Goal: Task Accomplishment & Management: Complete application form

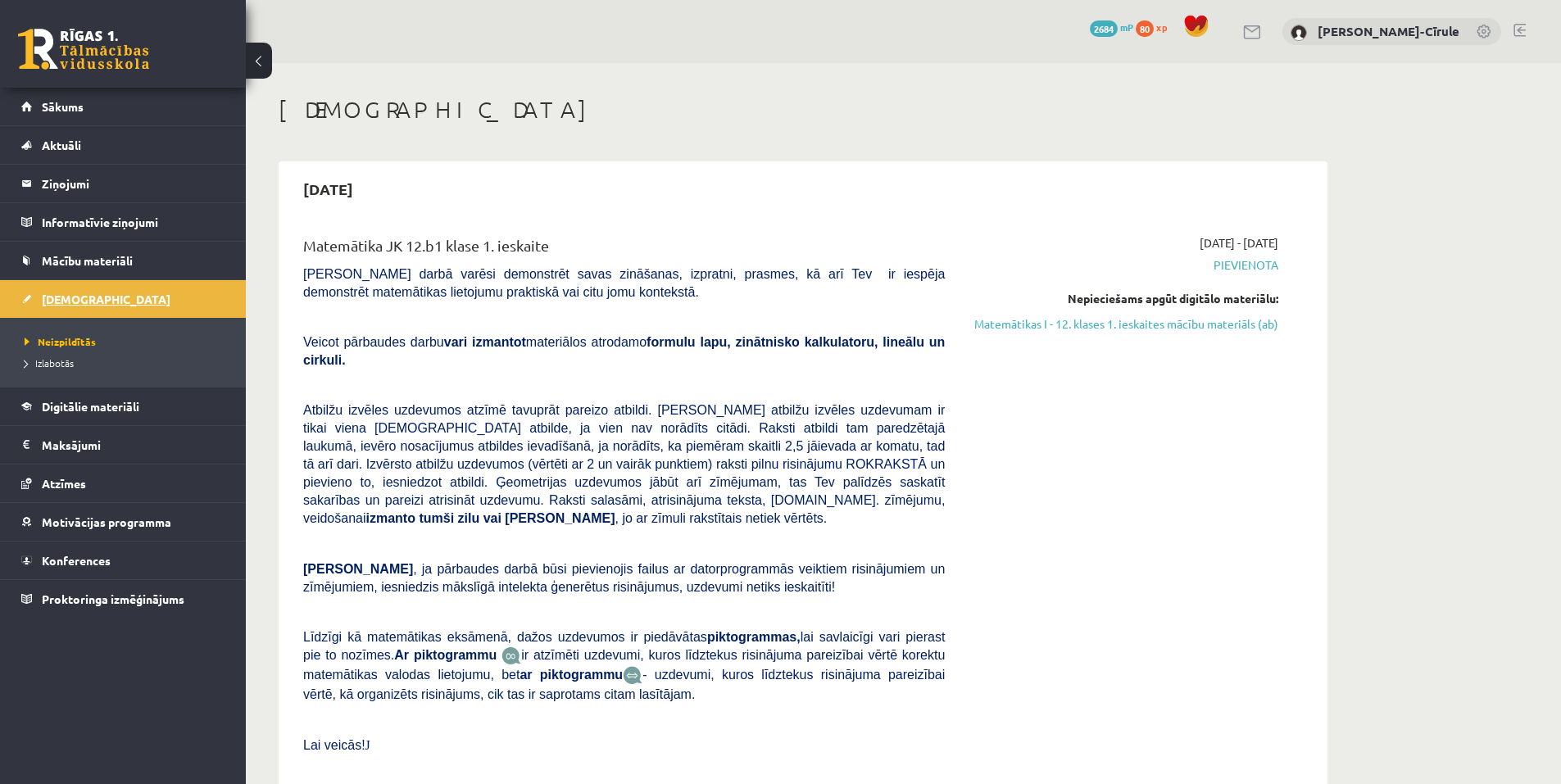
click at [124, 296] on link "[DEMOGRAPHIC_DATA]" at bounding box center [123, 299] width 204 height 37
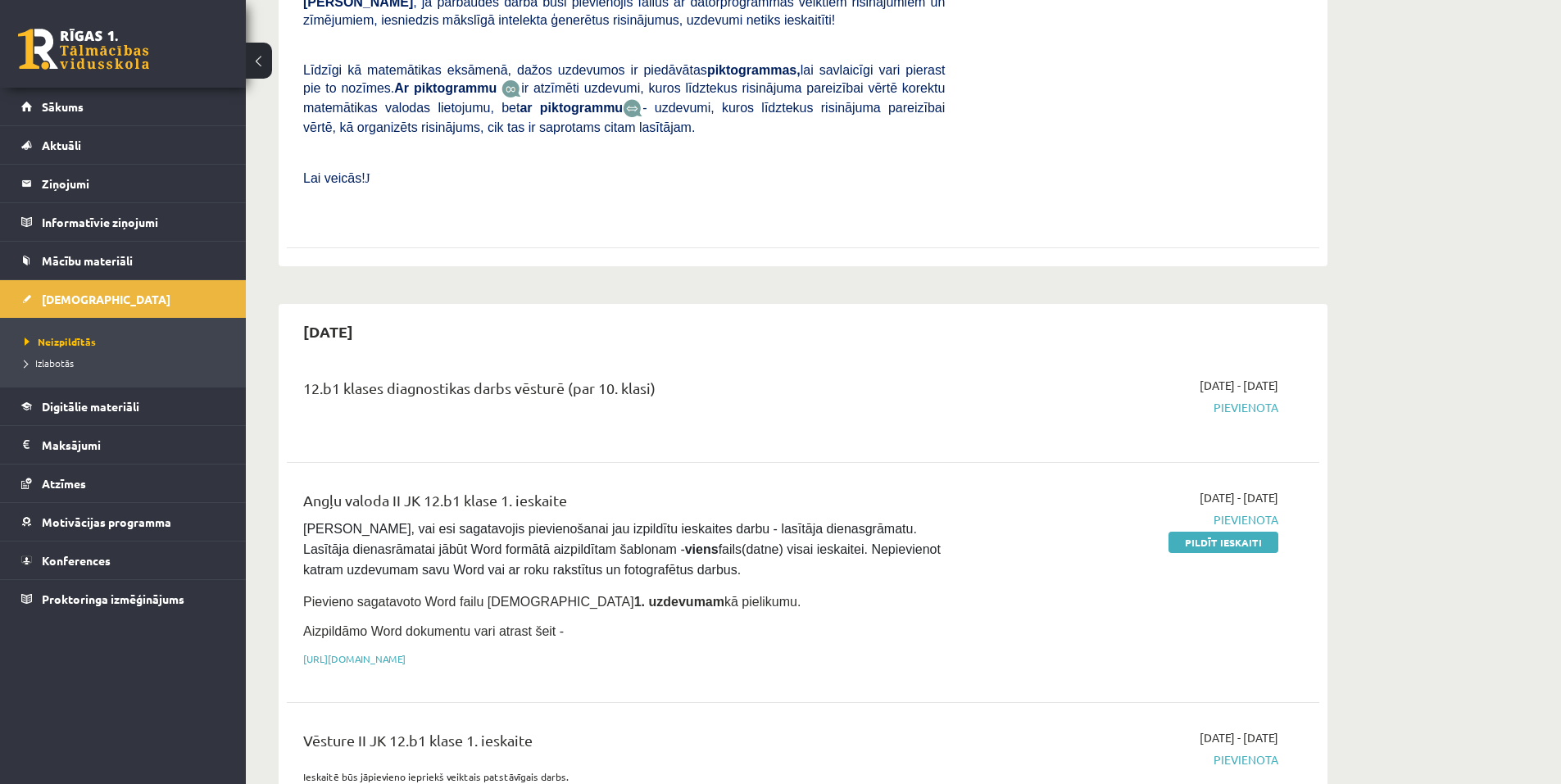
scroll to position [574, 0]
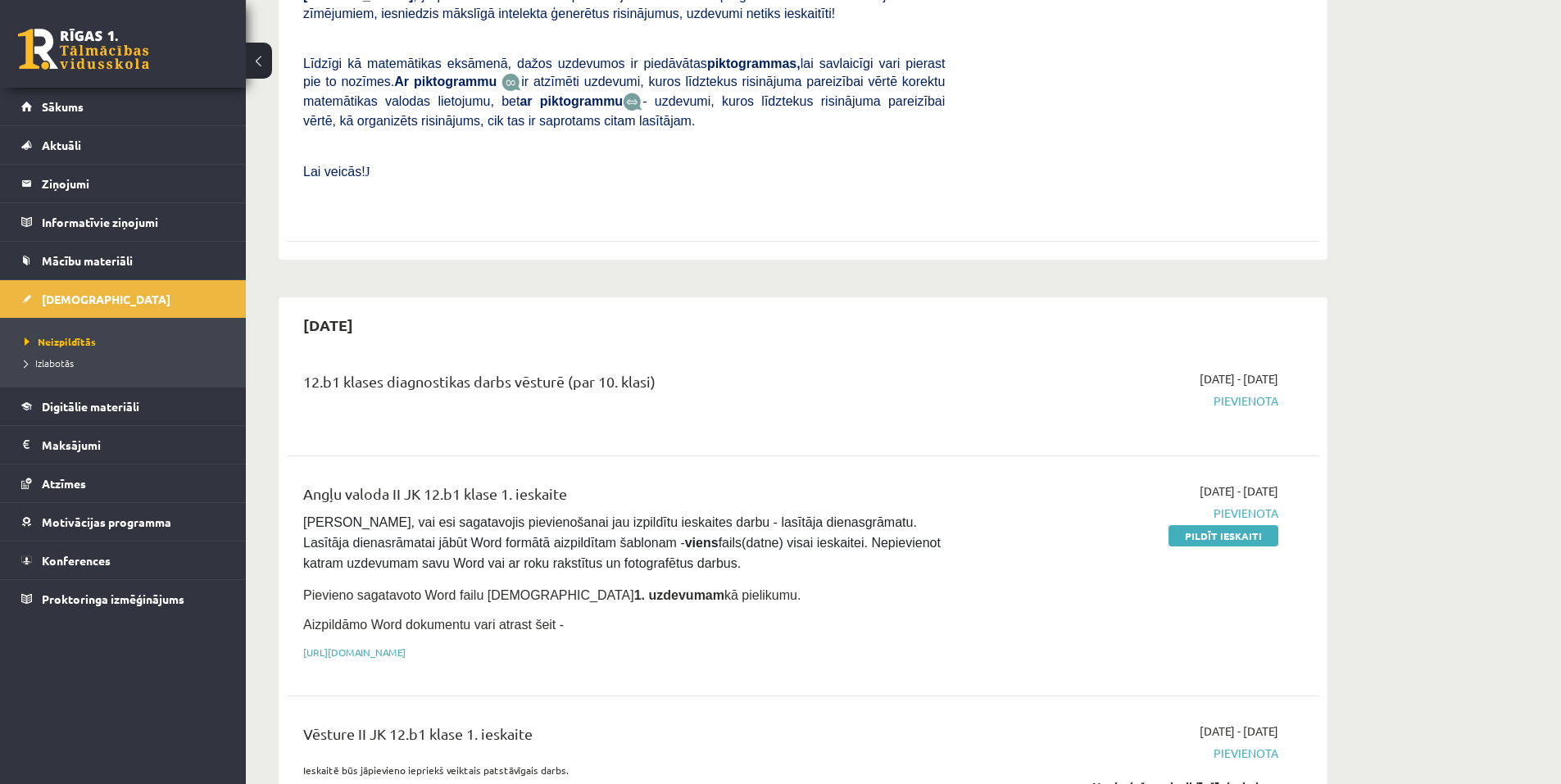
drag, startPoint x: 1228, startPoint y: 505, endPoint x: 857, endPoint y: 70, distance: 571.7
click at [1228, 525] on link "Pildīt ieskaiti" at bounding box center [1224, 535] width 110 height 21
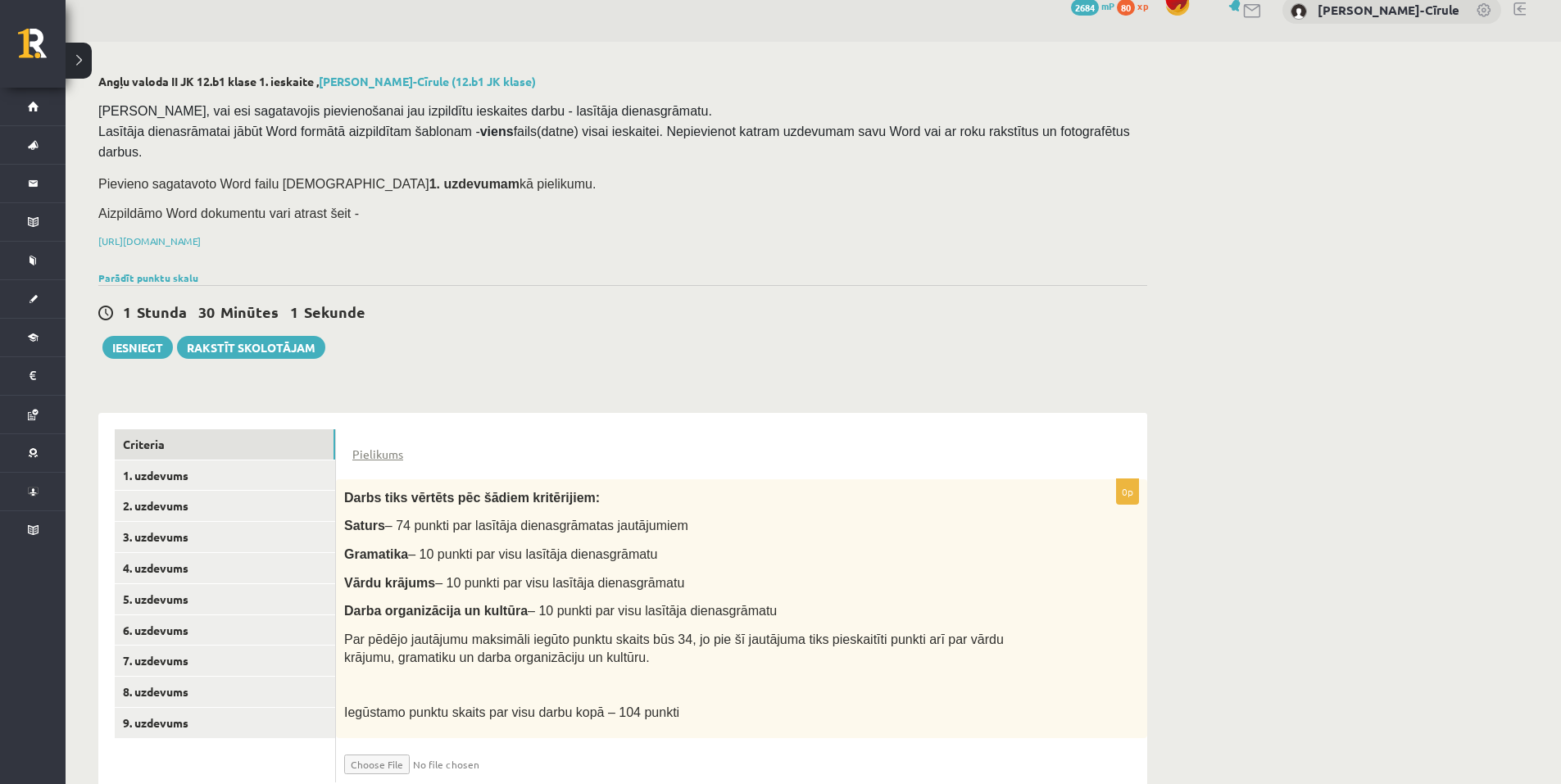
scroll to position [47, 0]
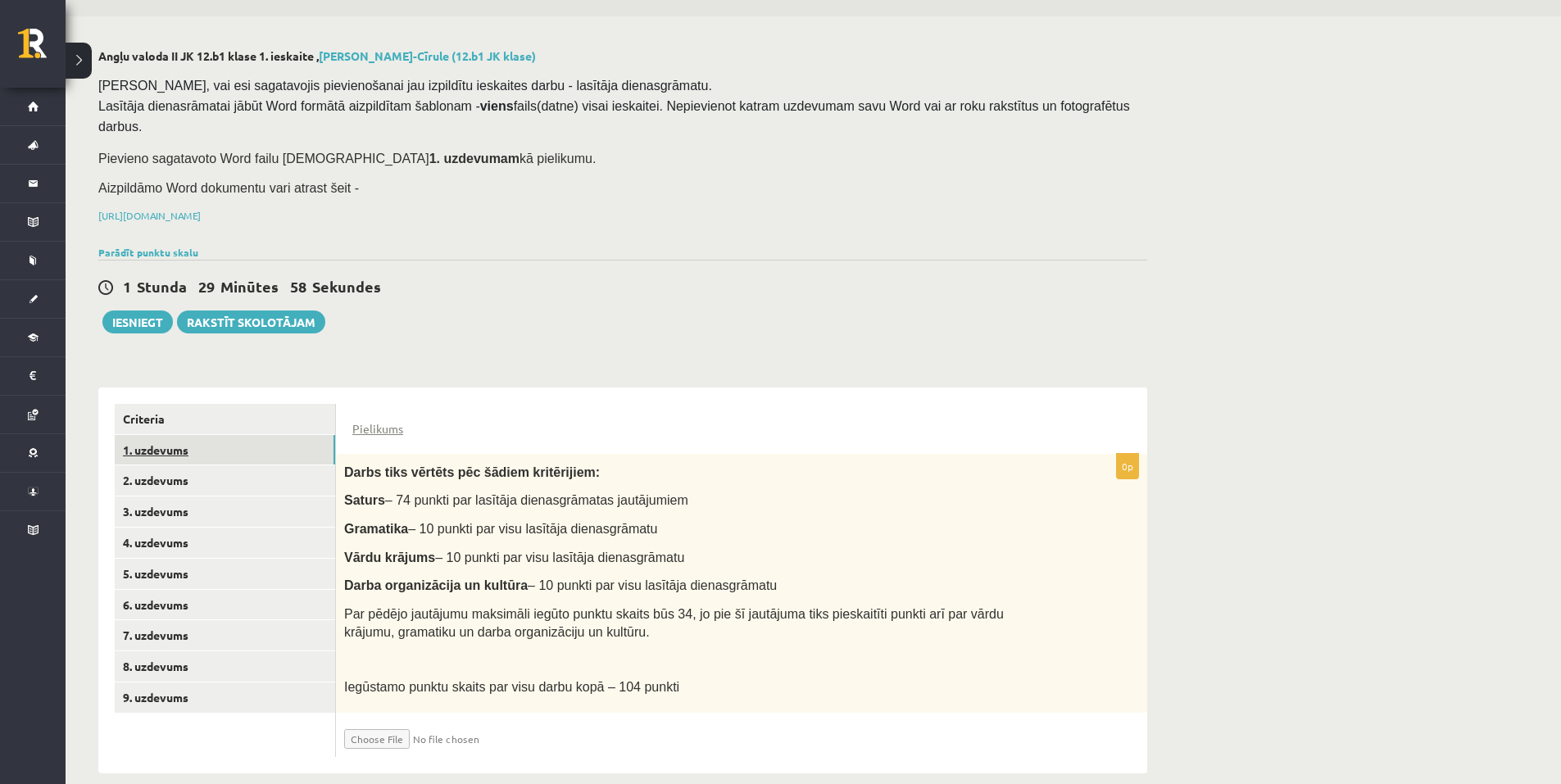
click at [215, 435] on link "1. uzdevums" at bounding box center [225, 450] width 221 height 30
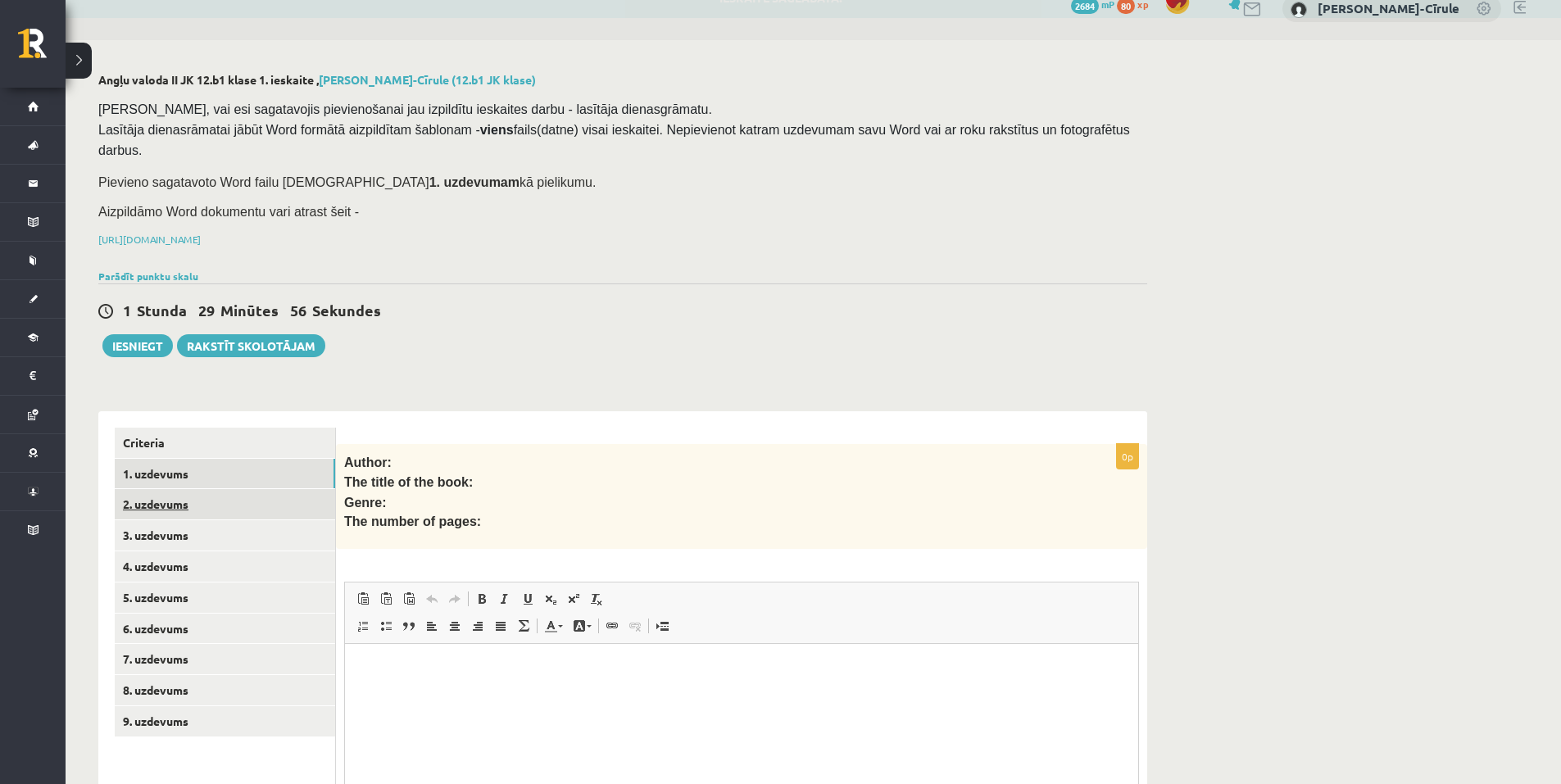
scroll to position [0, 0]
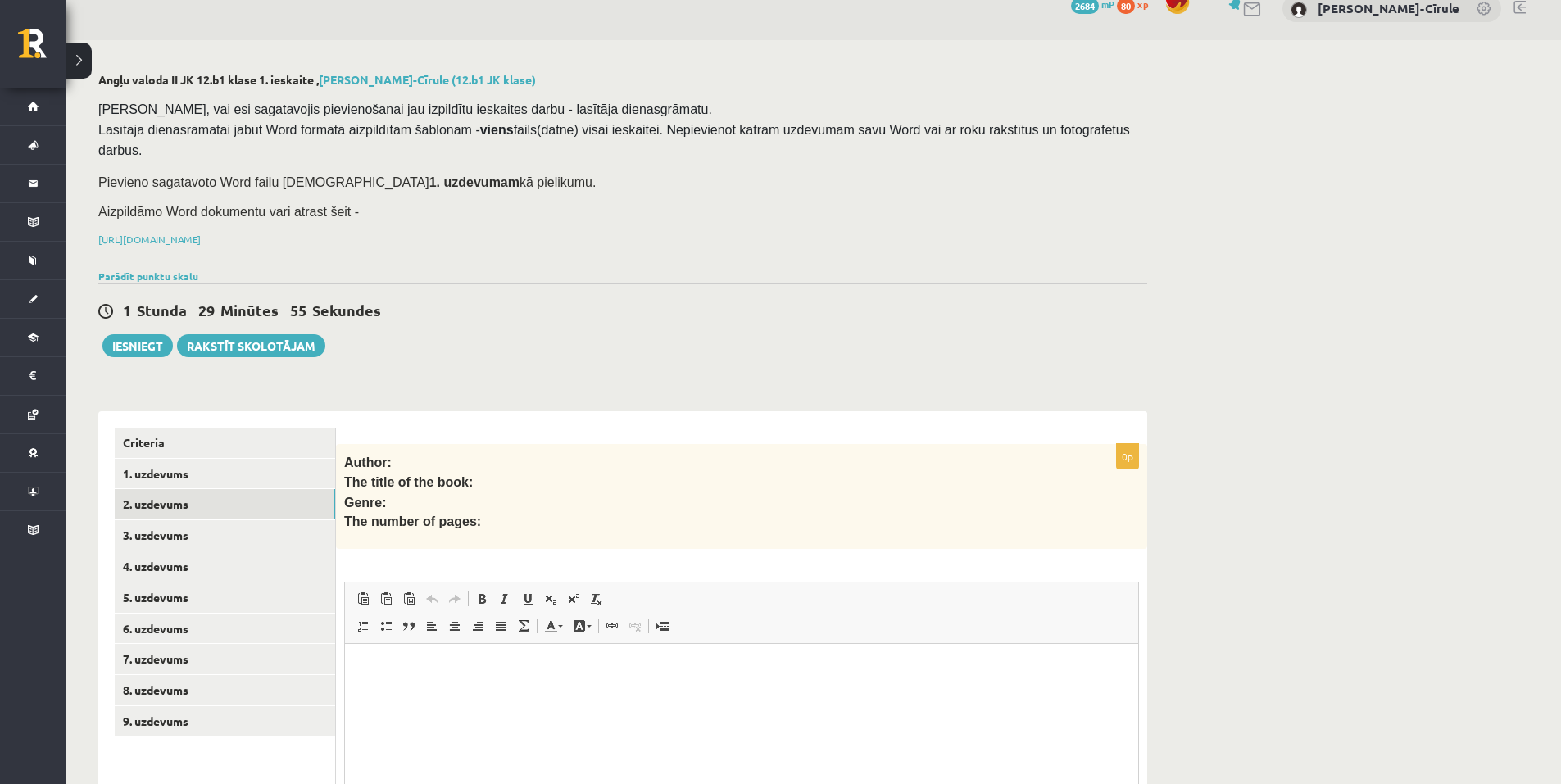
click at [233, 490] on link "2. uzdevums" at bounding box center [225, 505] width 221 height 30
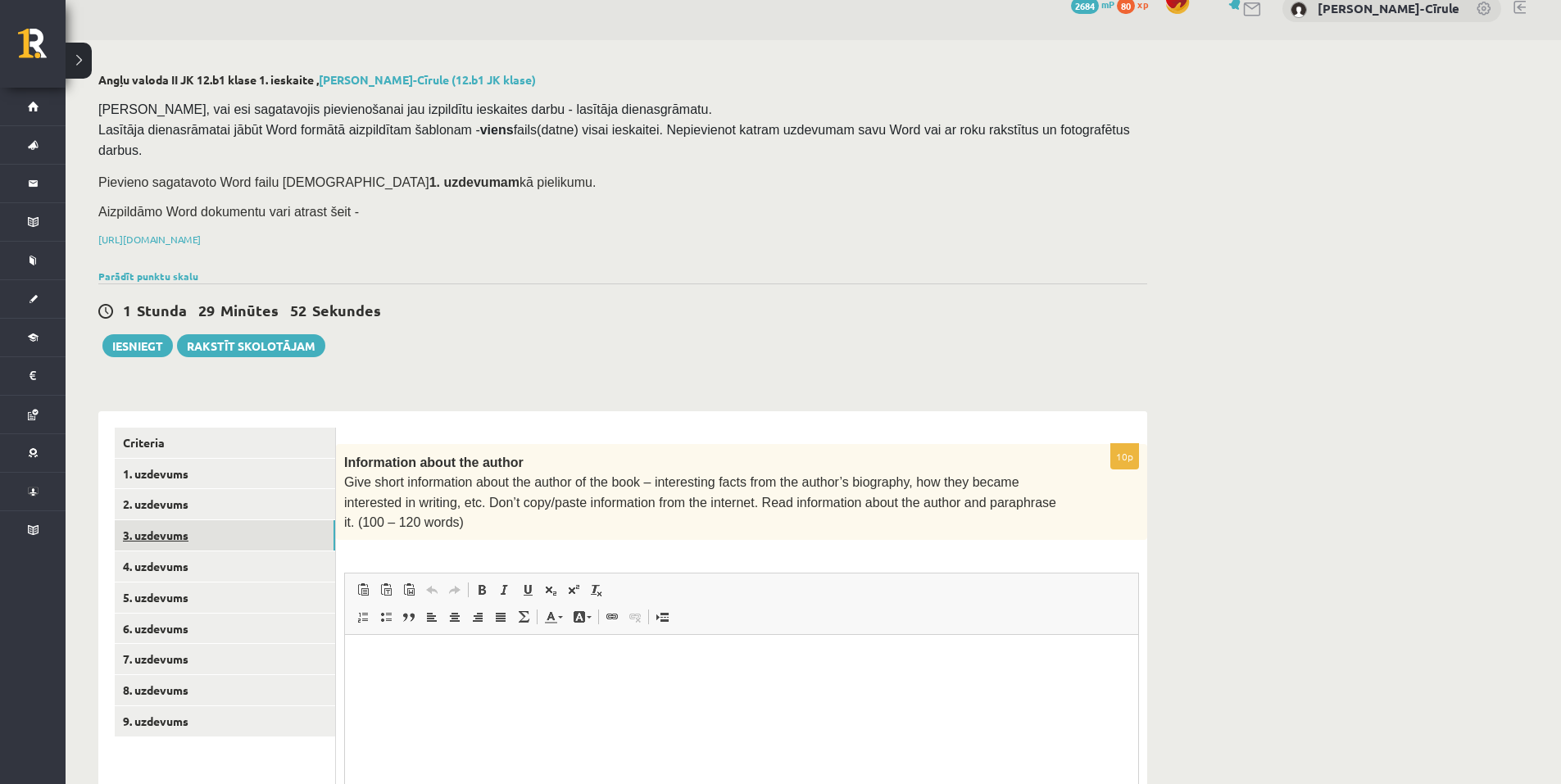
click at [208, 520] on link "3. uzdevums" at bounding box center [225, 535] width 221 height 30
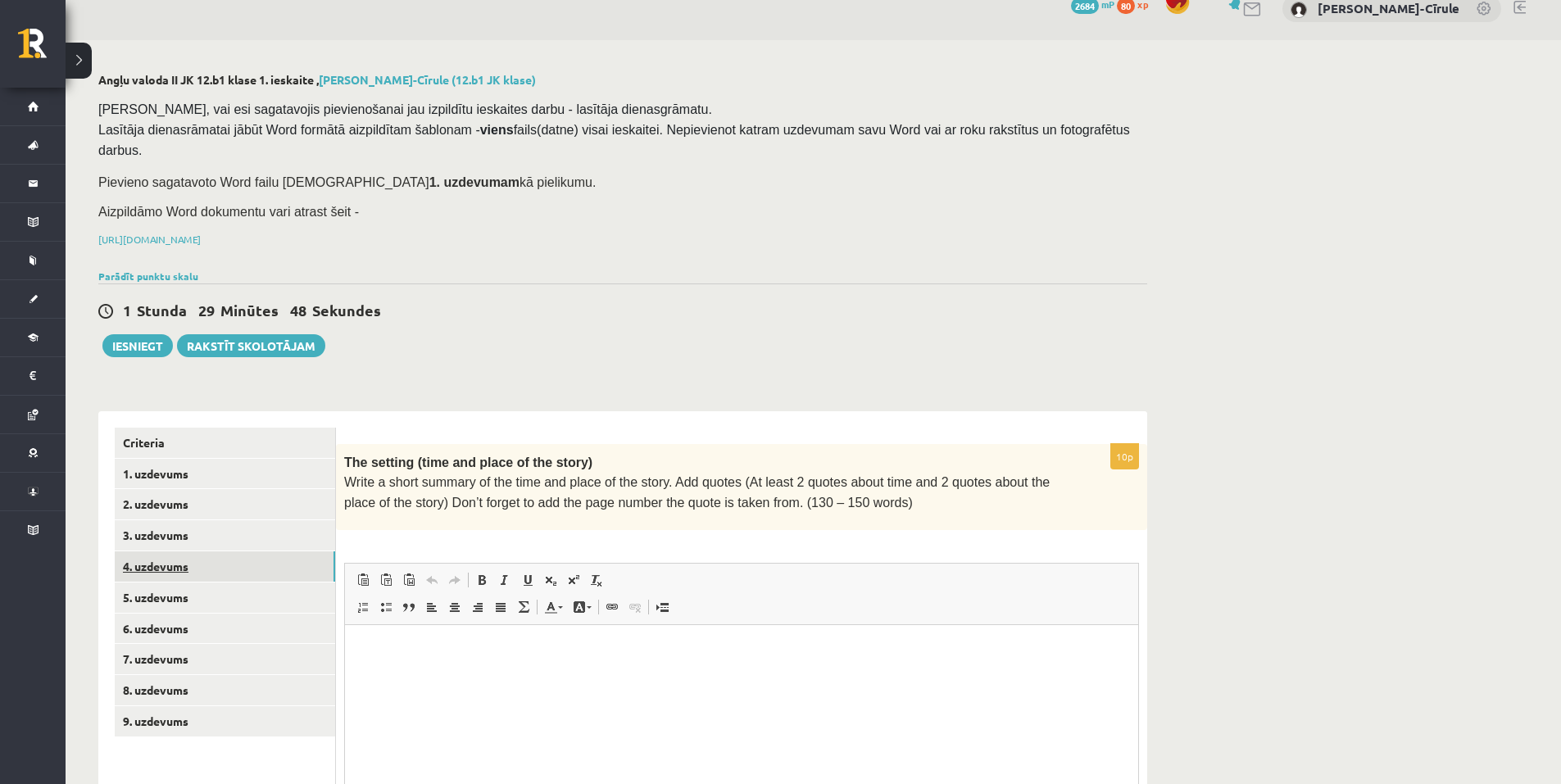
click at [221, 557] on link "4. uzdevums" at bounding box center [225, 566] width 221 height 30
click at [208, 709] on link "9. uzdevums" at bounding box center [225, 721] width 221 height 30
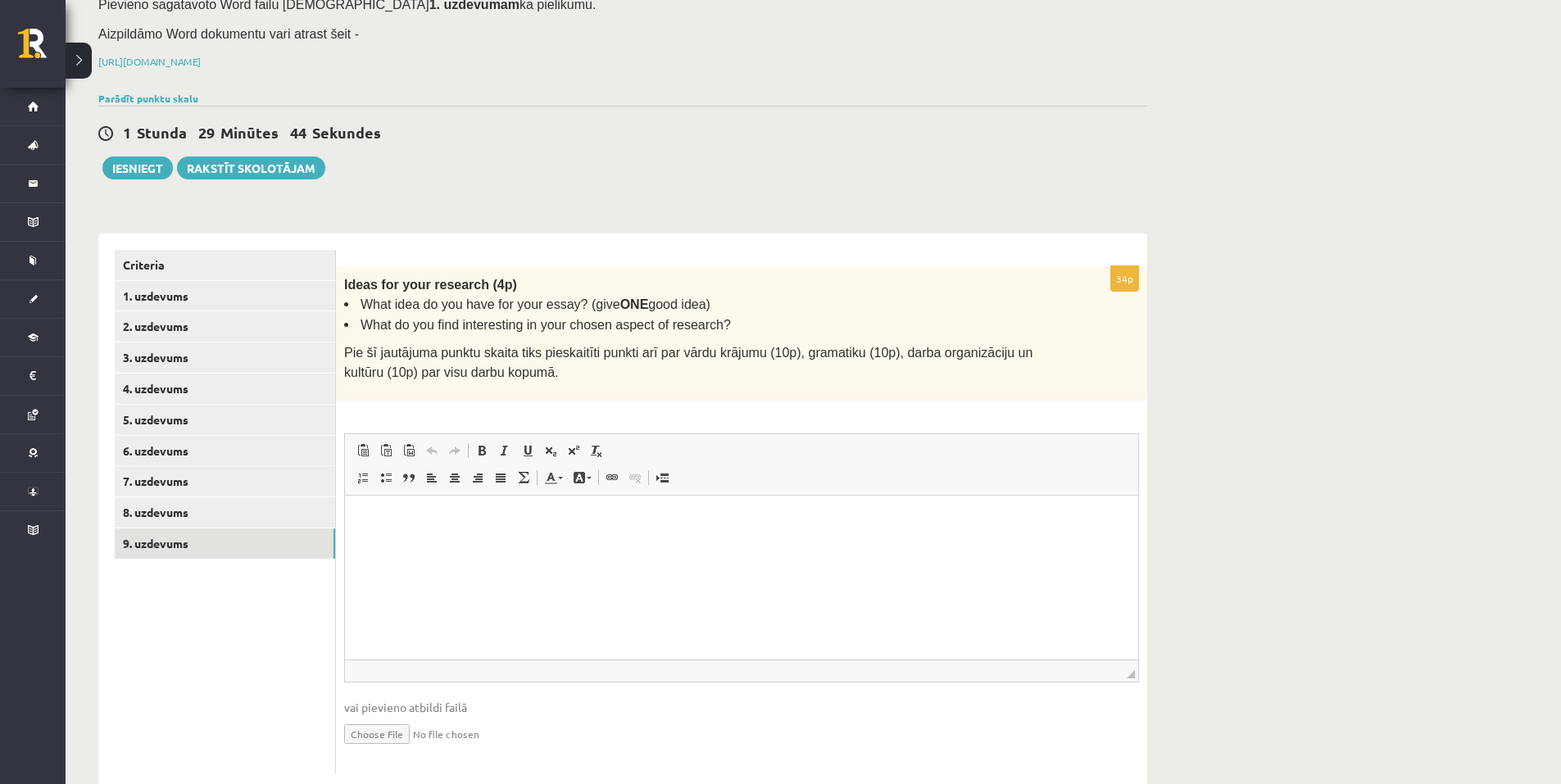
scroll to position [215, 0]
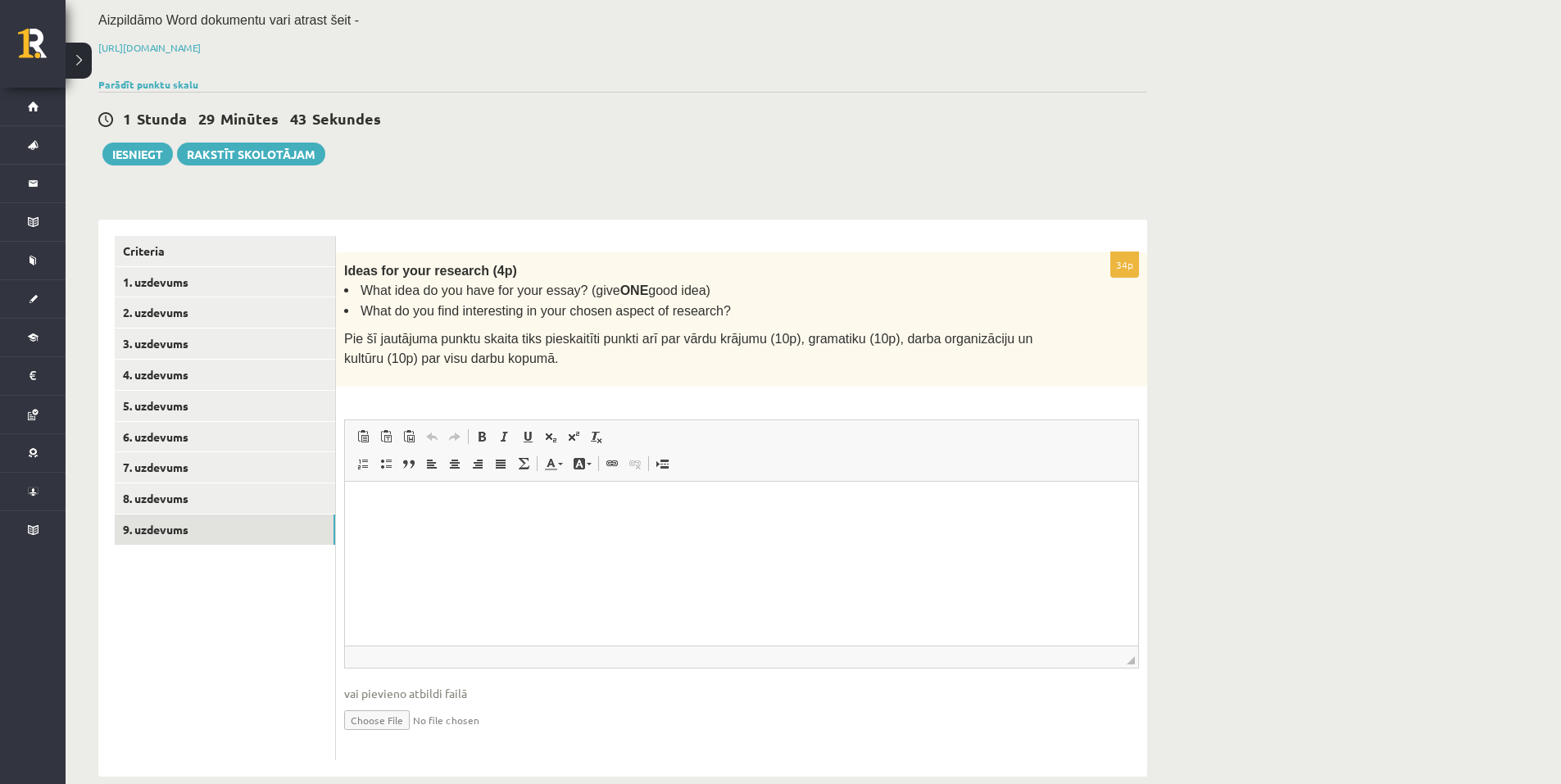
click at [391, 702] on input "file" at bounding box center [741, 719] width 795 height 34
click at [203, 267] on link "1. uzdevums" at bounding box center [225, 282] width 221 height 30
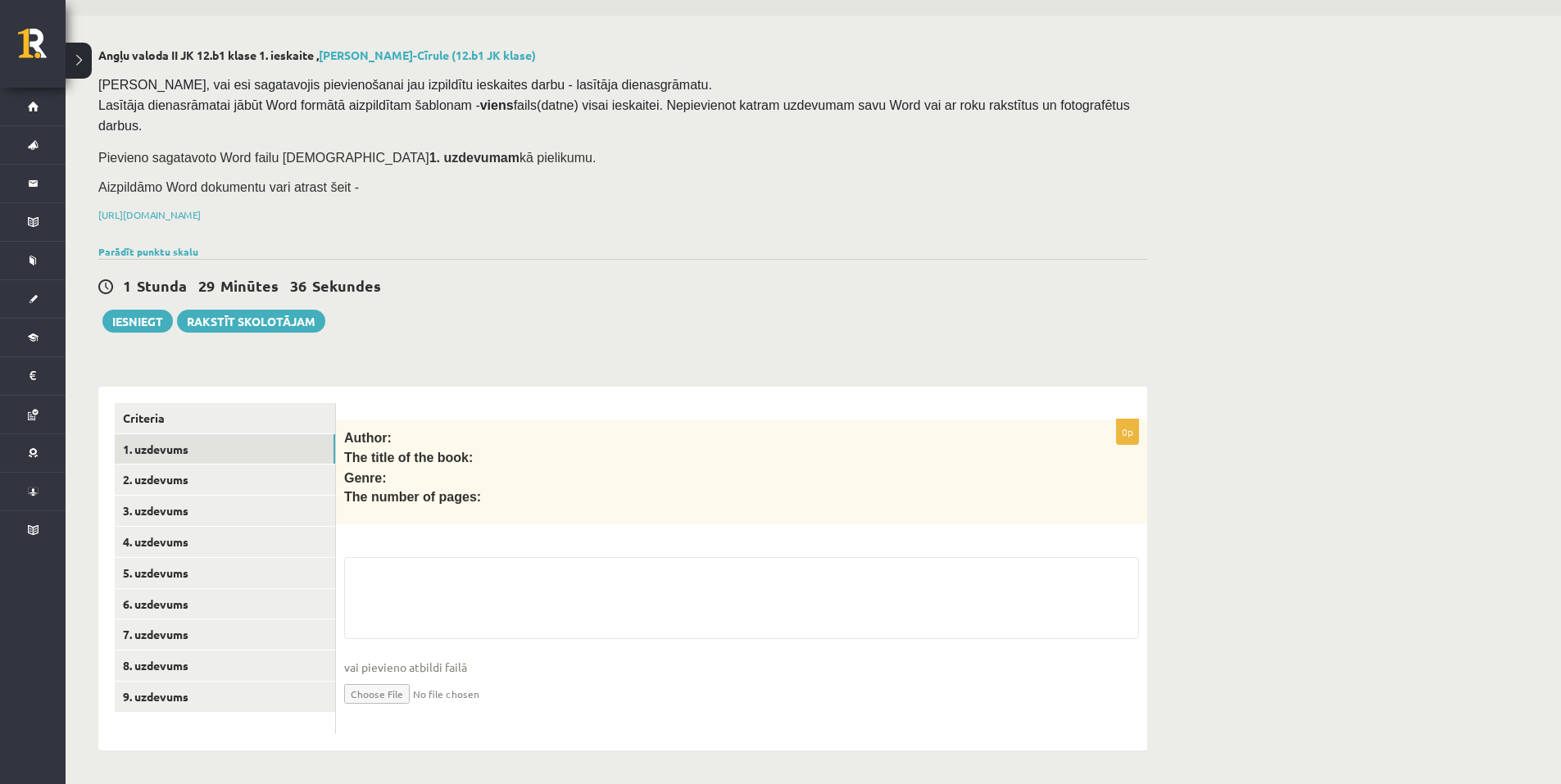
scroll to position [23, 0]
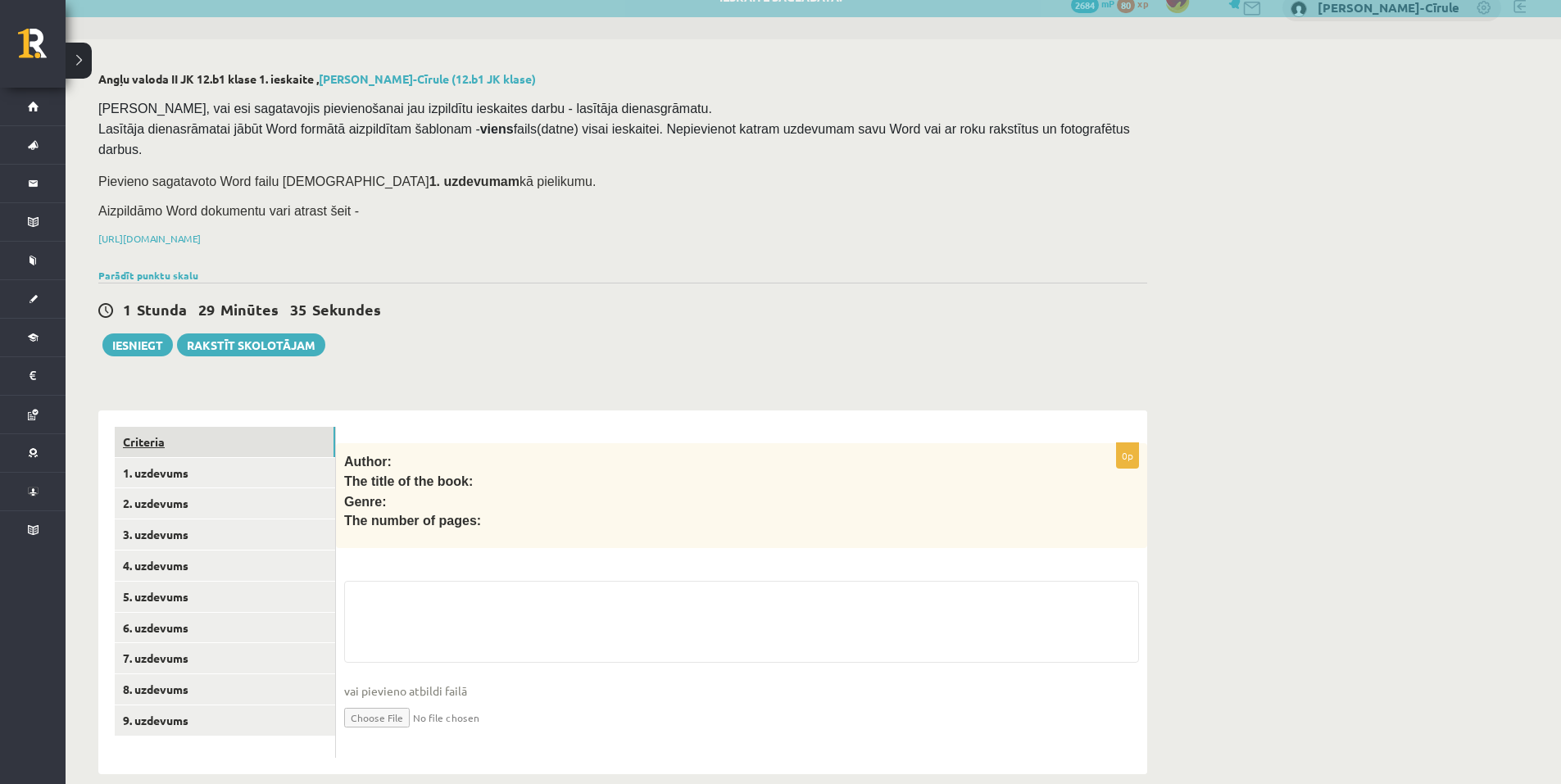
click at [222, 427] on link "Criteria" at bounding box center [225, 442] width 221 height 30
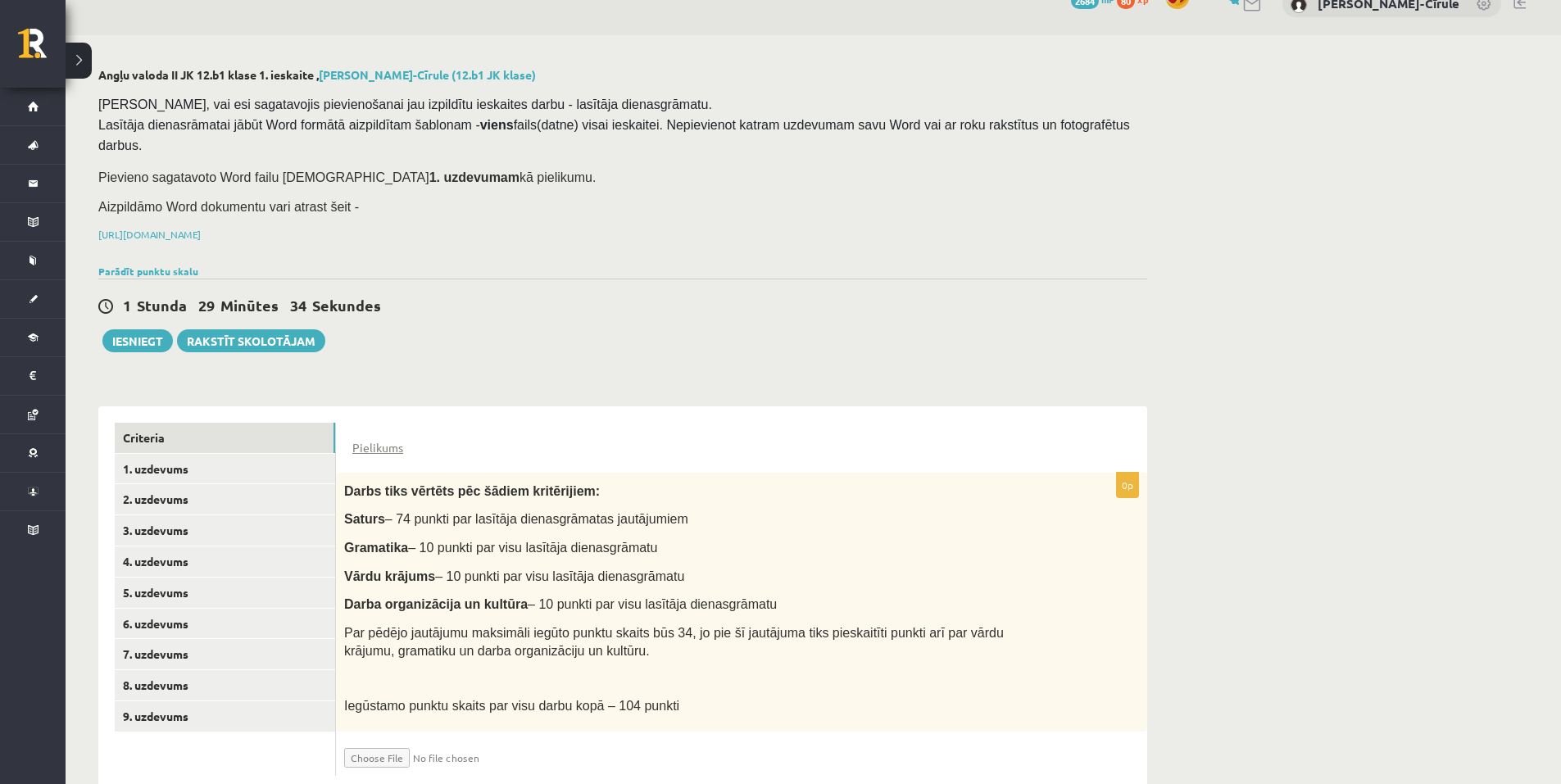
scroll to position [48, 0]
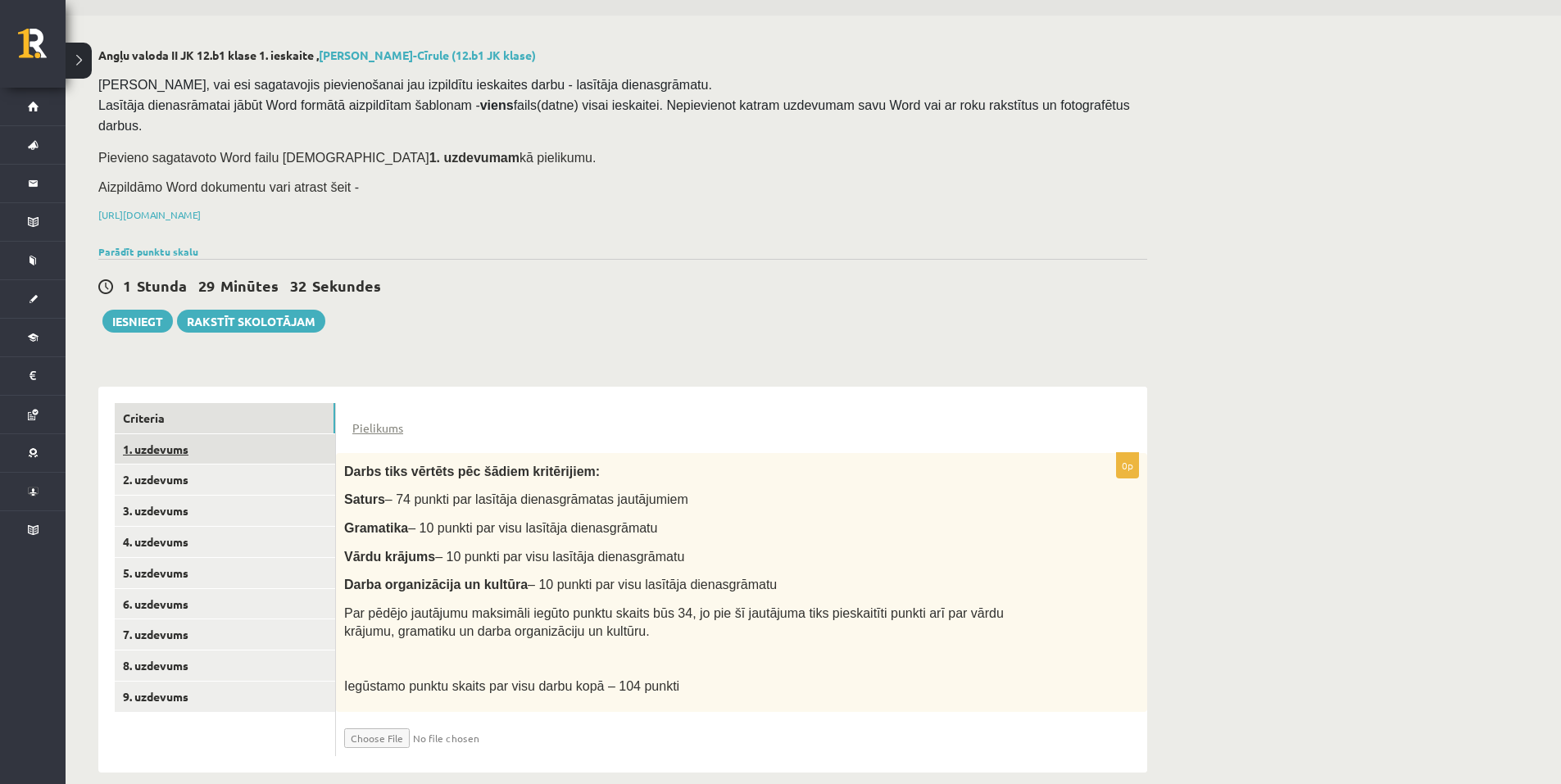
click at [194, 435] on link "1. uzdevums" at bounding box center [225, 449] width 221 height 30
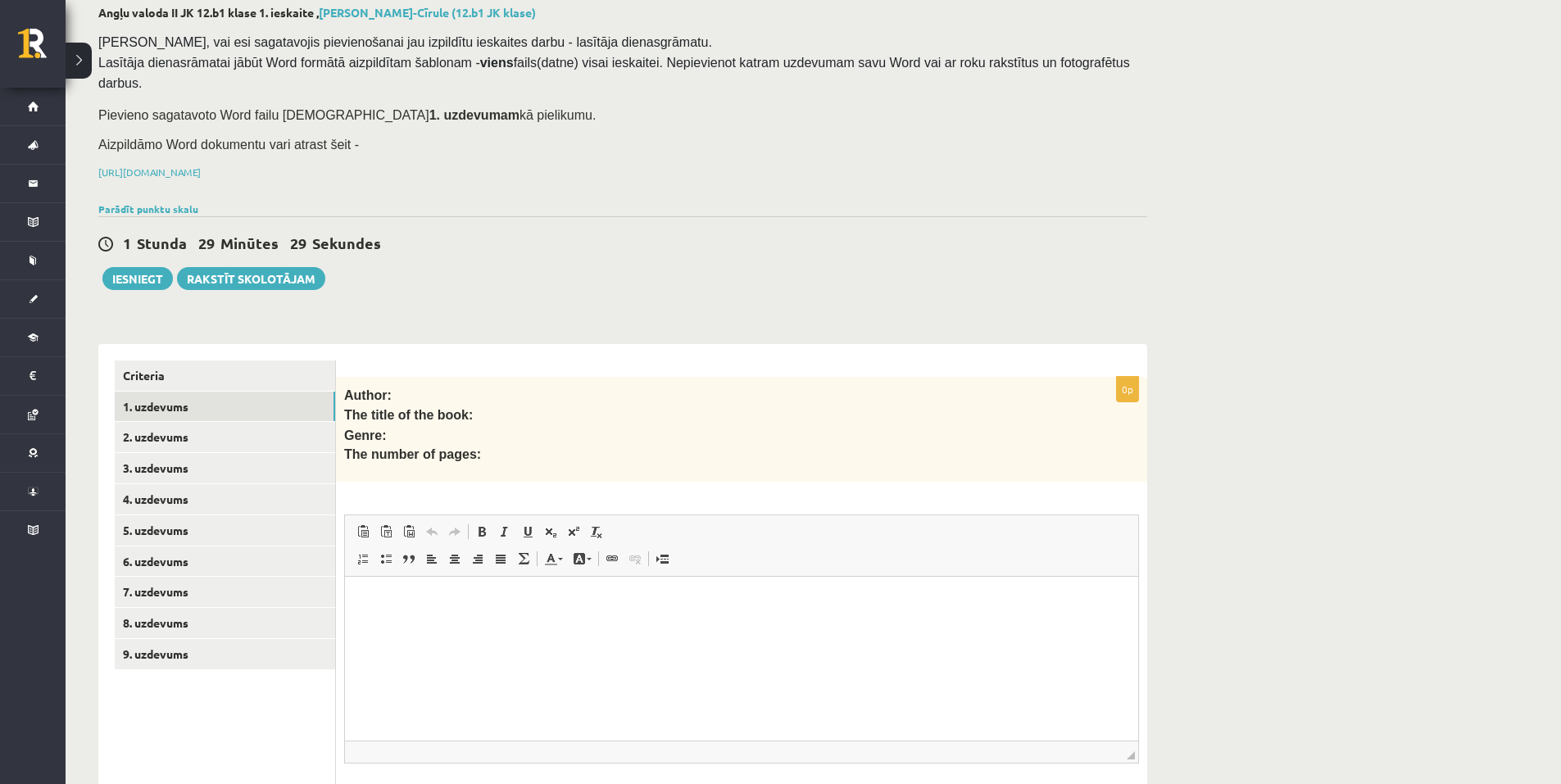
scroll to position [187, 0]
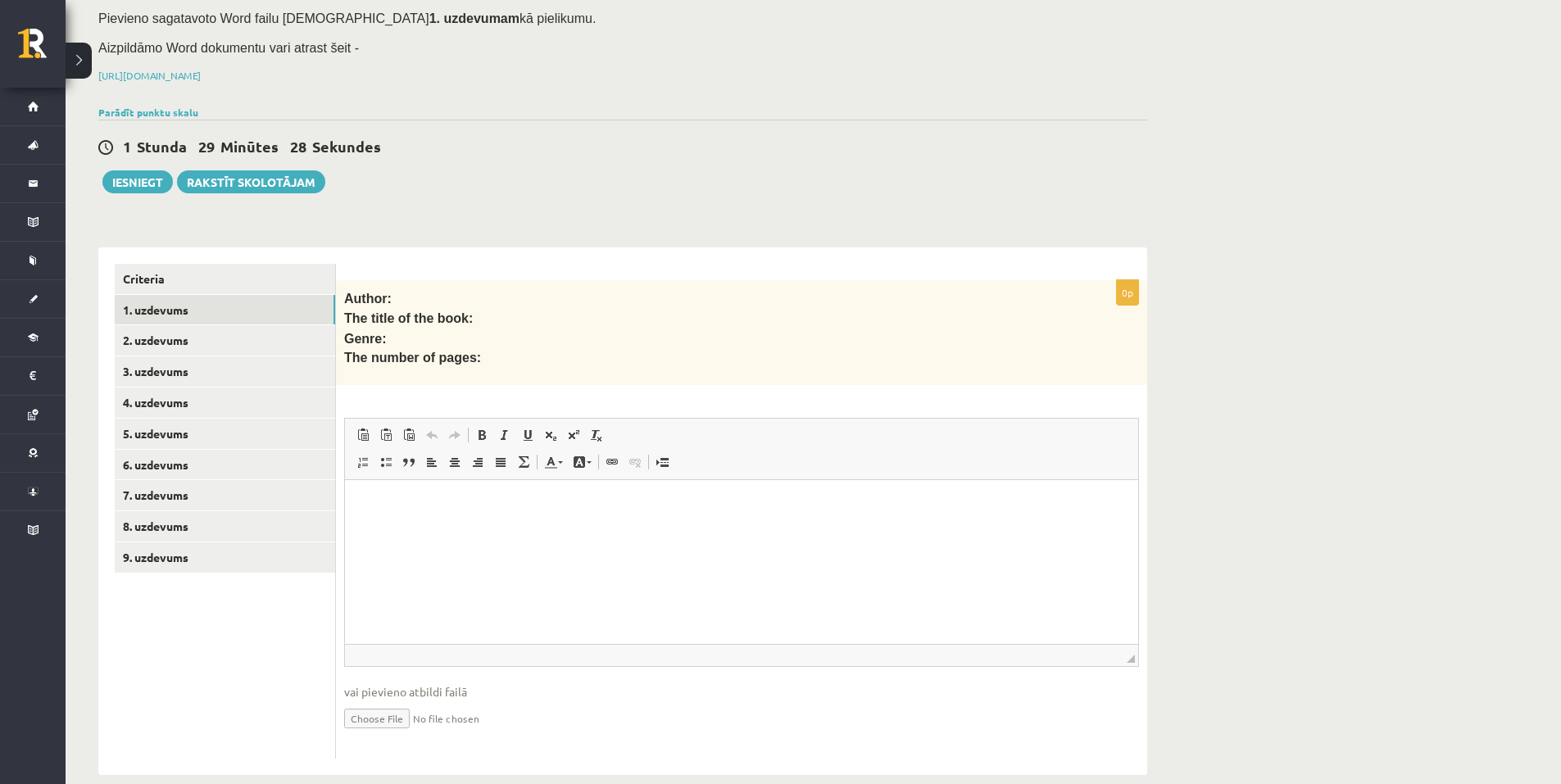
click at [383, 701] on input "file" at bounding box center [741, 718] width 795 height 34
click at [380, 701] on input "file" at bounding box center [741, 718] width 795 height 34
type input "**********"
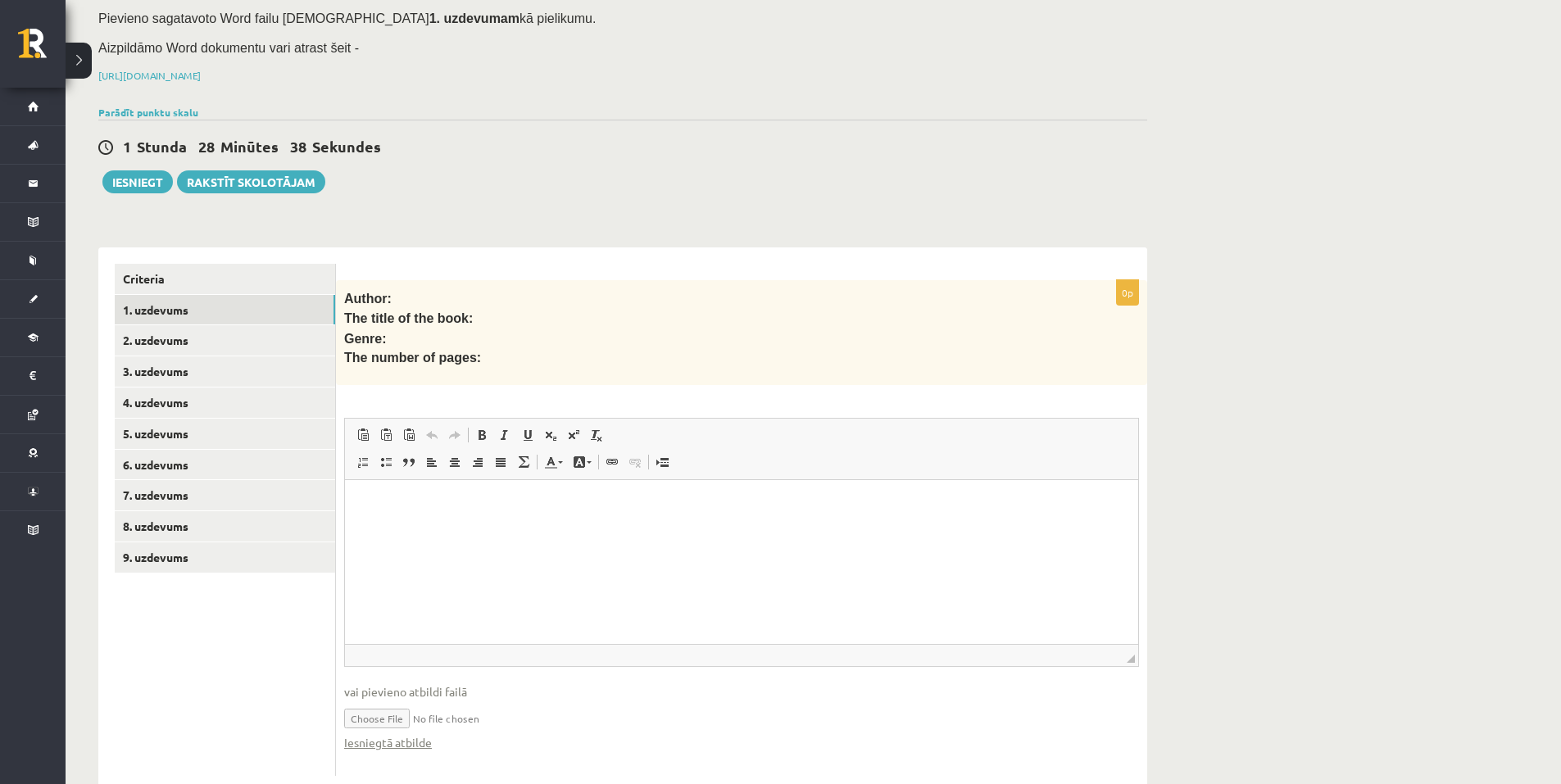
click at [449, 510] on p "Bagātinātā teksta redaktors, wiswyg-editor-user-answer-47024781624880" at bounding box center [742, 505] width 761 height 17
click at [860, 476] on link "X" at bounding box center [855, 474] width 17 height 17
drag, startPoint x: 450, startPoint y: 500, endPoint x: 647, endPoint y: 960, distance: 500.4
click at [345, 499] on html "**********" at bounding box center [741, 505] width 794 height 50
click at [232, 325] on link "2. uzdevums" at bounding box center [225, 340] width 221 height 30
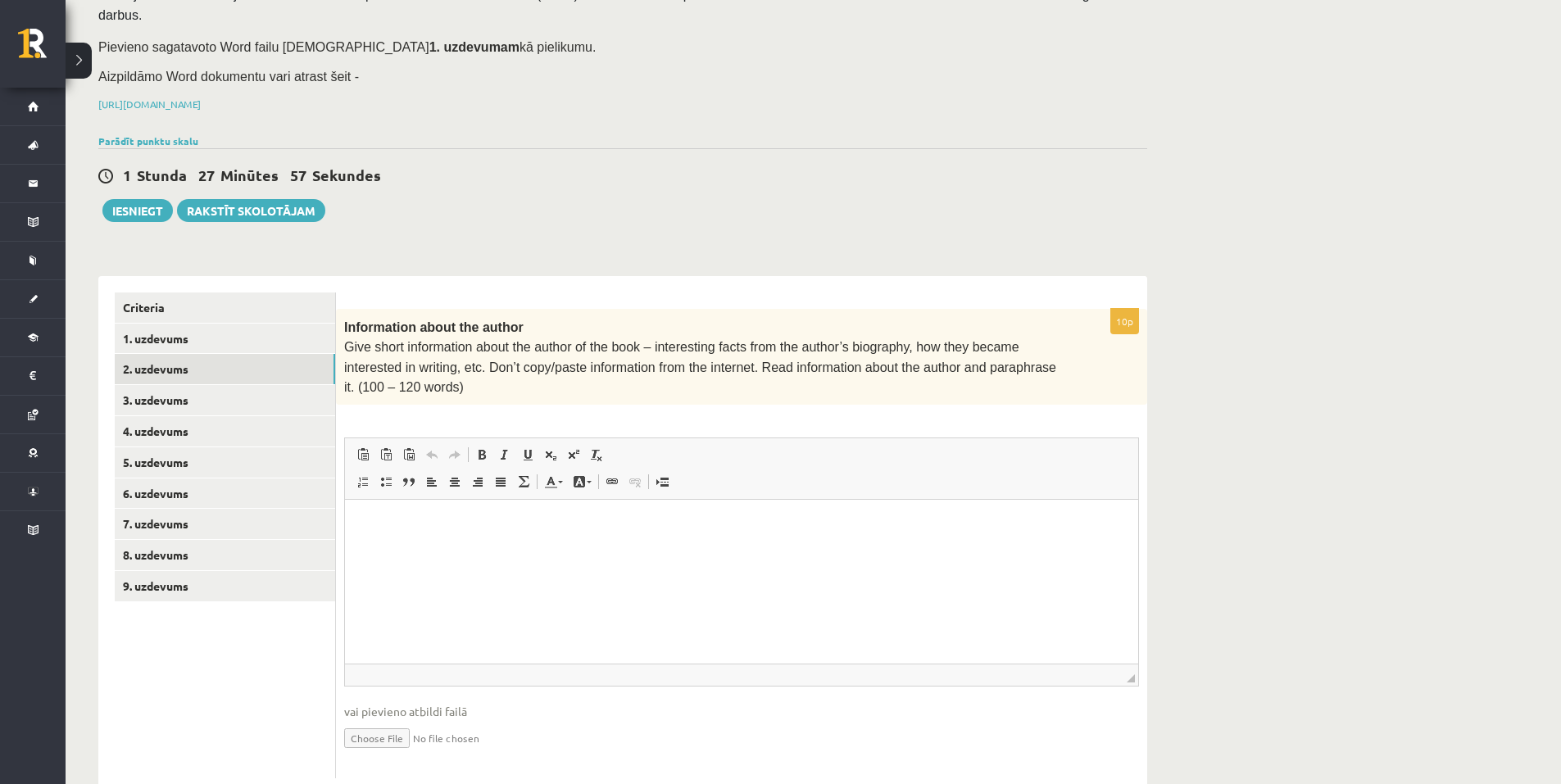
scroll to position [0, 0]
type input "**********"
click at [239, 323] on link "1. uzdevums" at bounding box center [225, 338] width 221 height 30
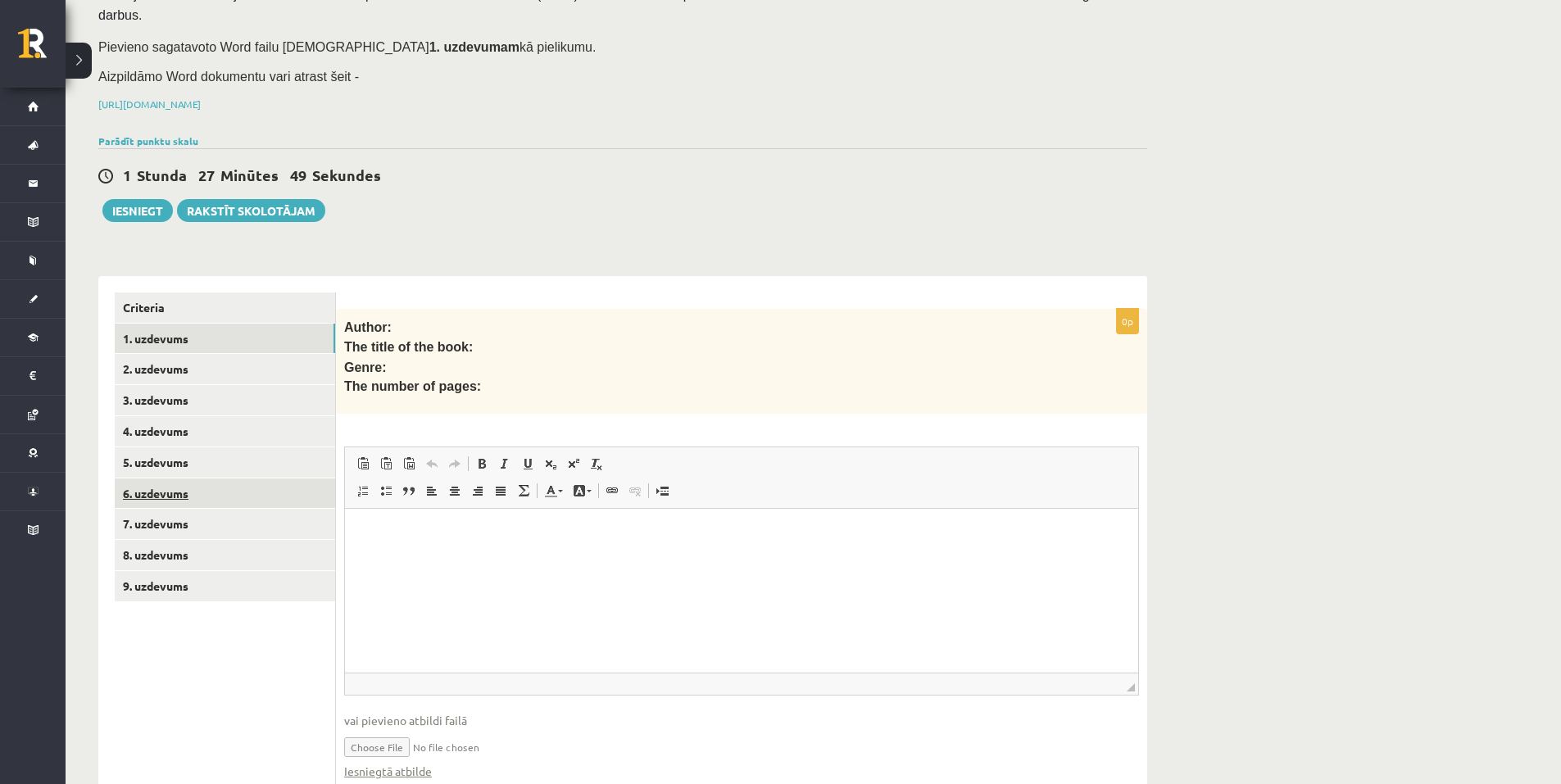
click at [270, 478] on link "6. uzdevums" at bounding box center [225, 493] width 221 height 30
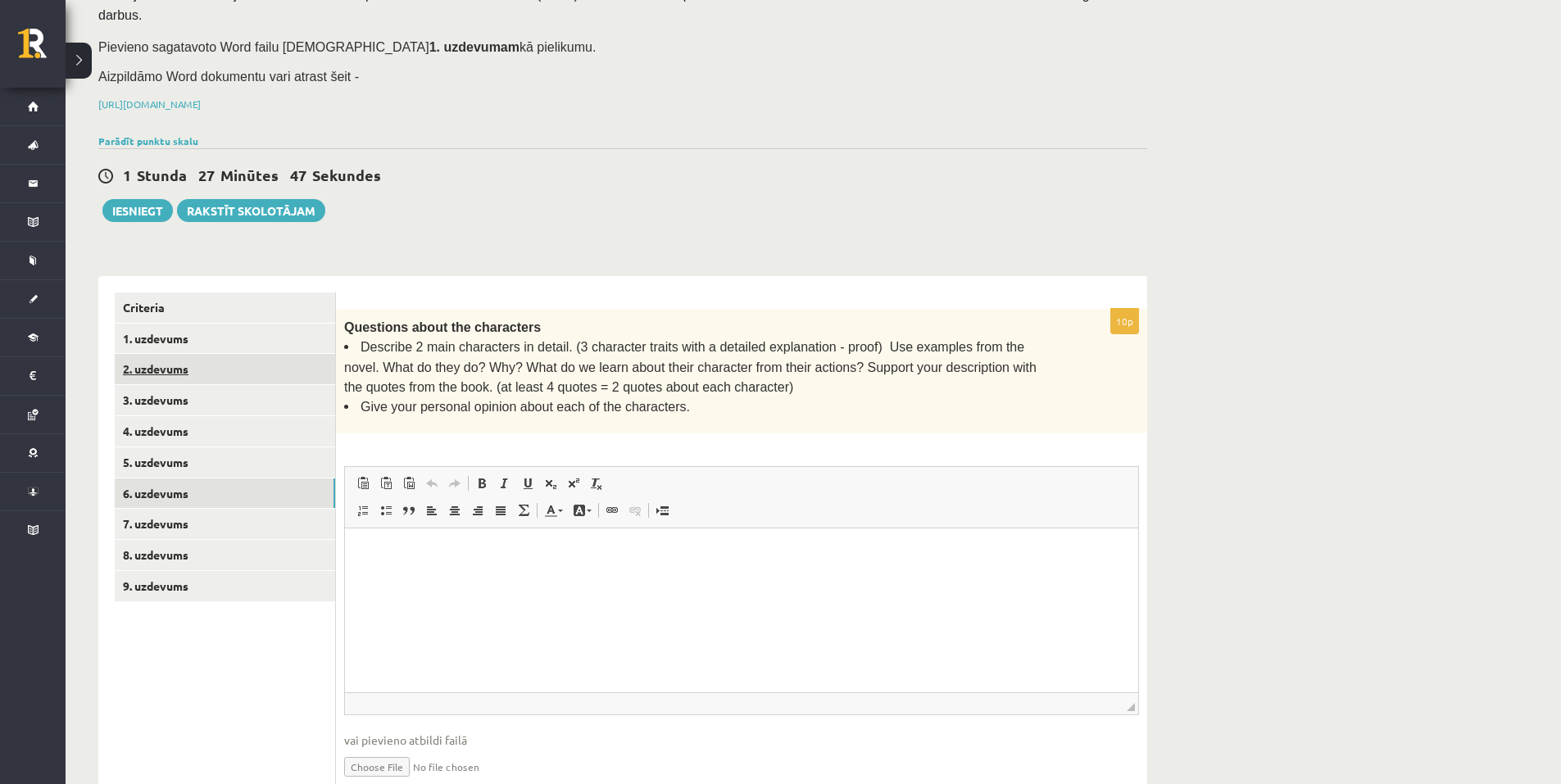
click at [243, 354] on link "2. uzdevums" at bounding box center [225, 369] width 221 height 30
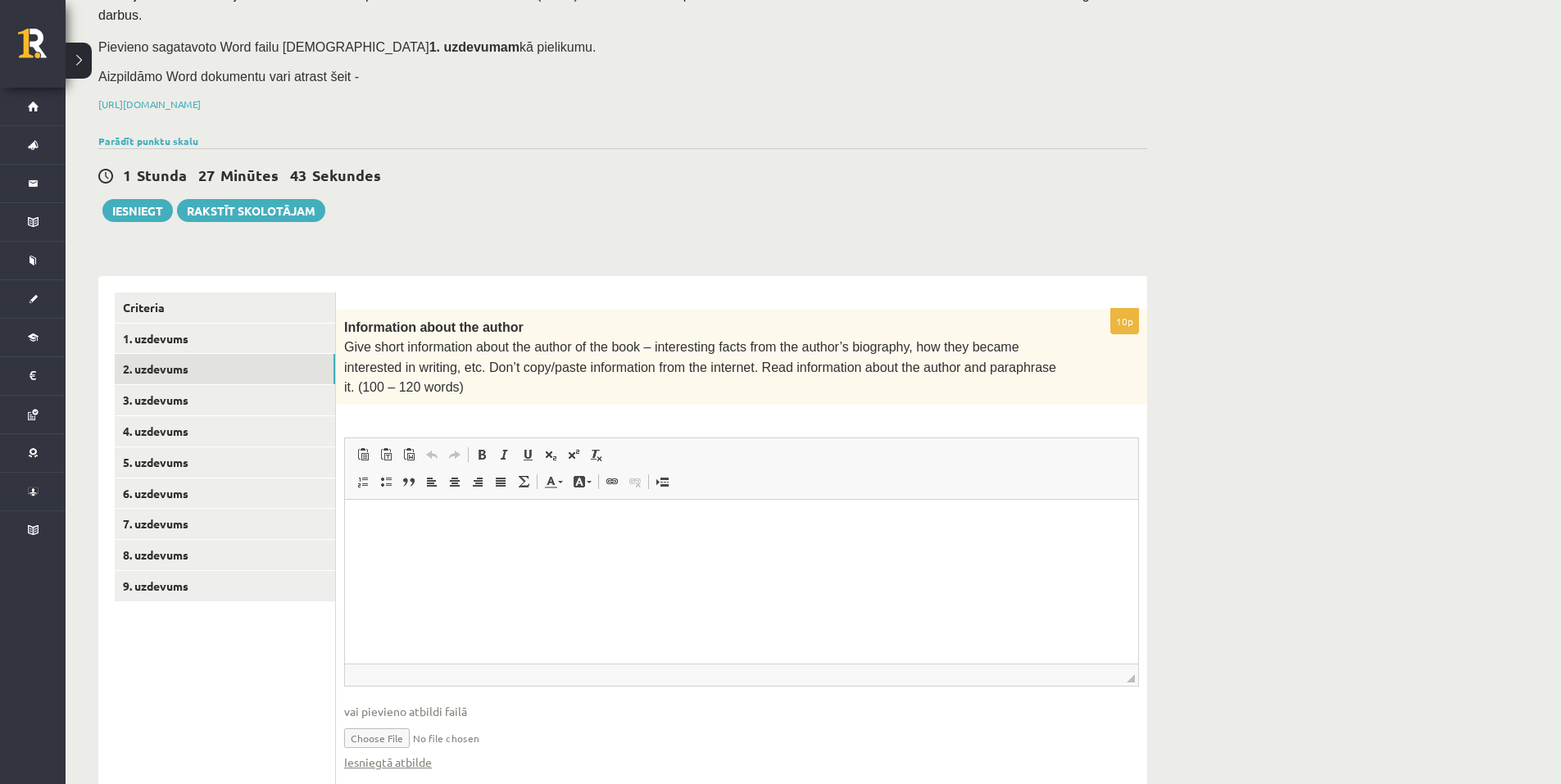
click at [440, 549] on html at bounding box center [741, 524] width 794 height 50
click at [1127, 612] on div "1" at bounding box center [1125, 606] width 18 height 18
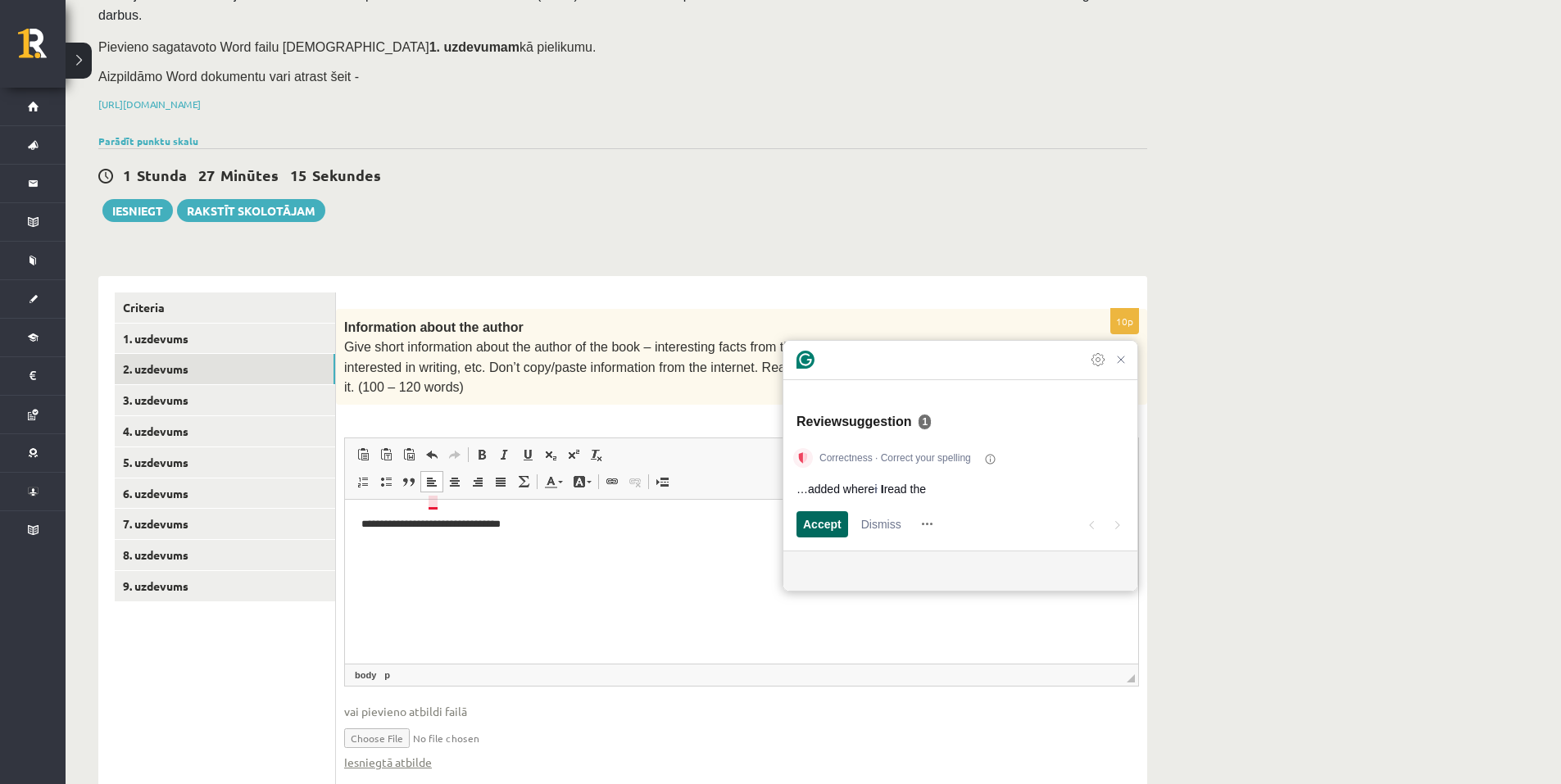
click at [824, 517] on span "Accept" at bounding box center [822, 524] width 38 height 17
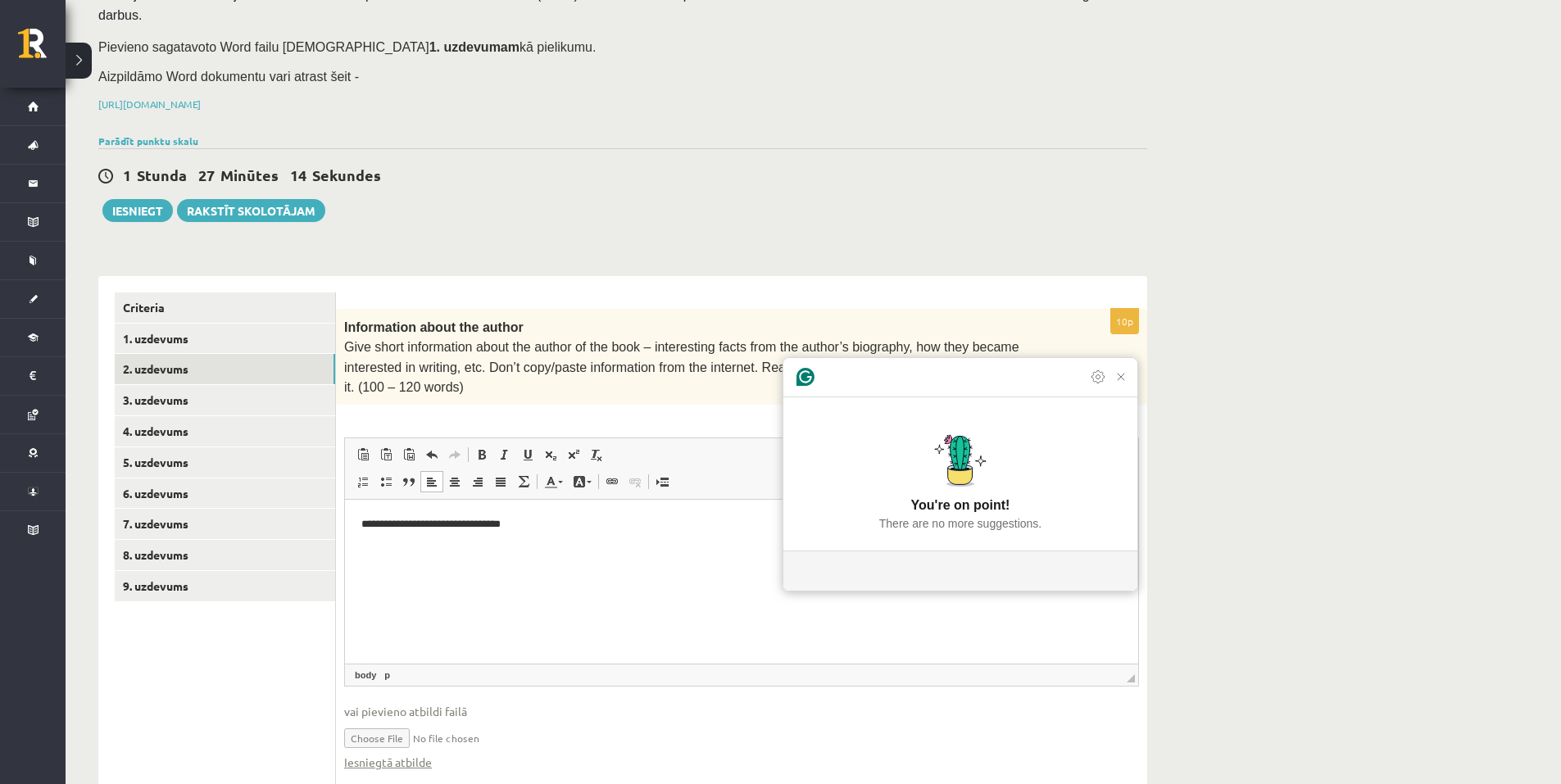
click at [675, 549] on html "**********" at bounding box center [741, 524] width 794 height 50
click at [1129, 399] on div "Grammarly Assistant Accepting suggestion You're on point! There are no more sug…" at bounding box center [960, 474] width 354 height 233
click at [1123, 385] on icon "Close Grammarly Assistant" at bounding box center [1120, 378] width 13 height 13
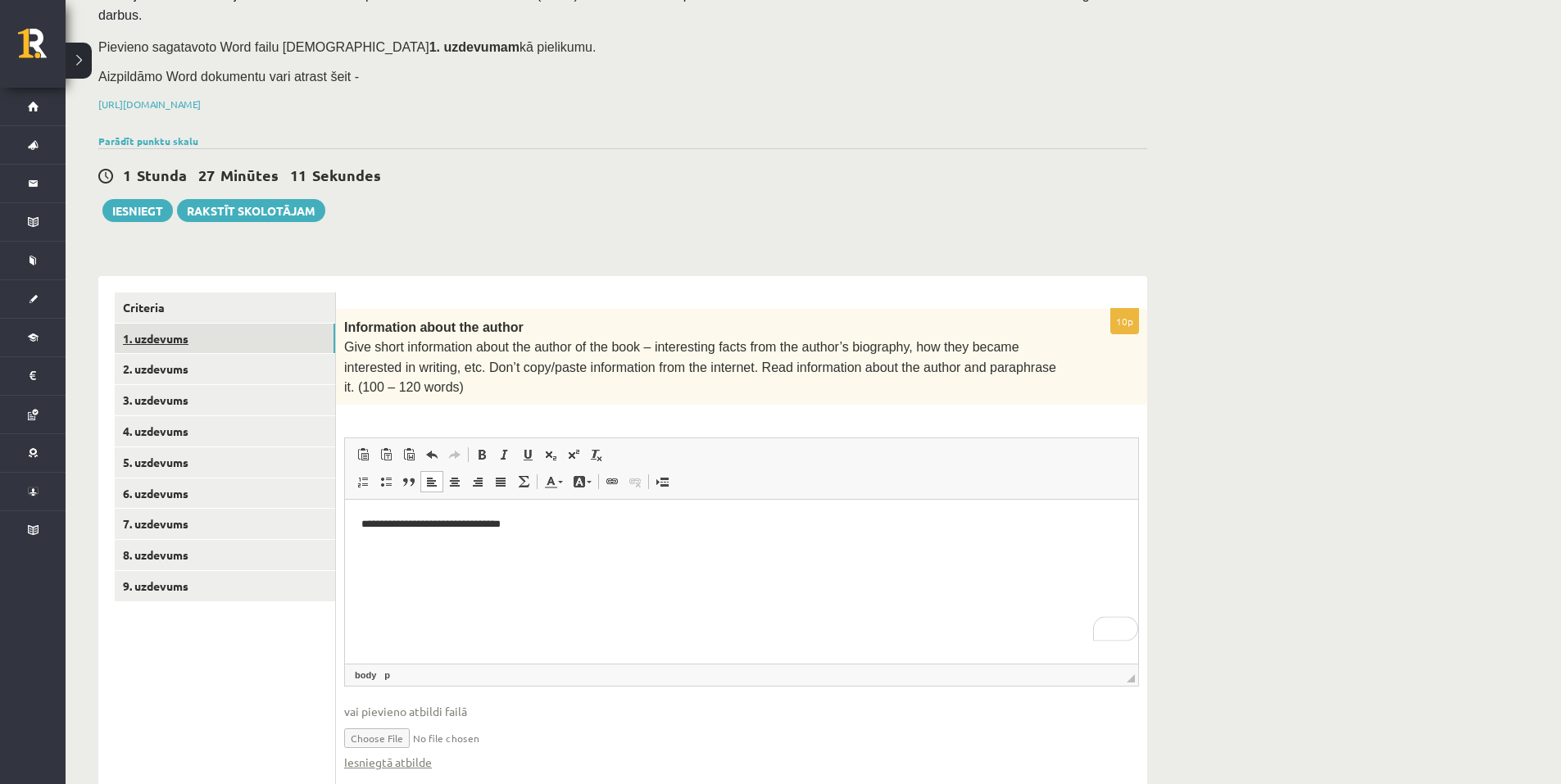
click at [319, 323] on link "1. uzdevums" at bounding box center [225, 338] width 221 height 30
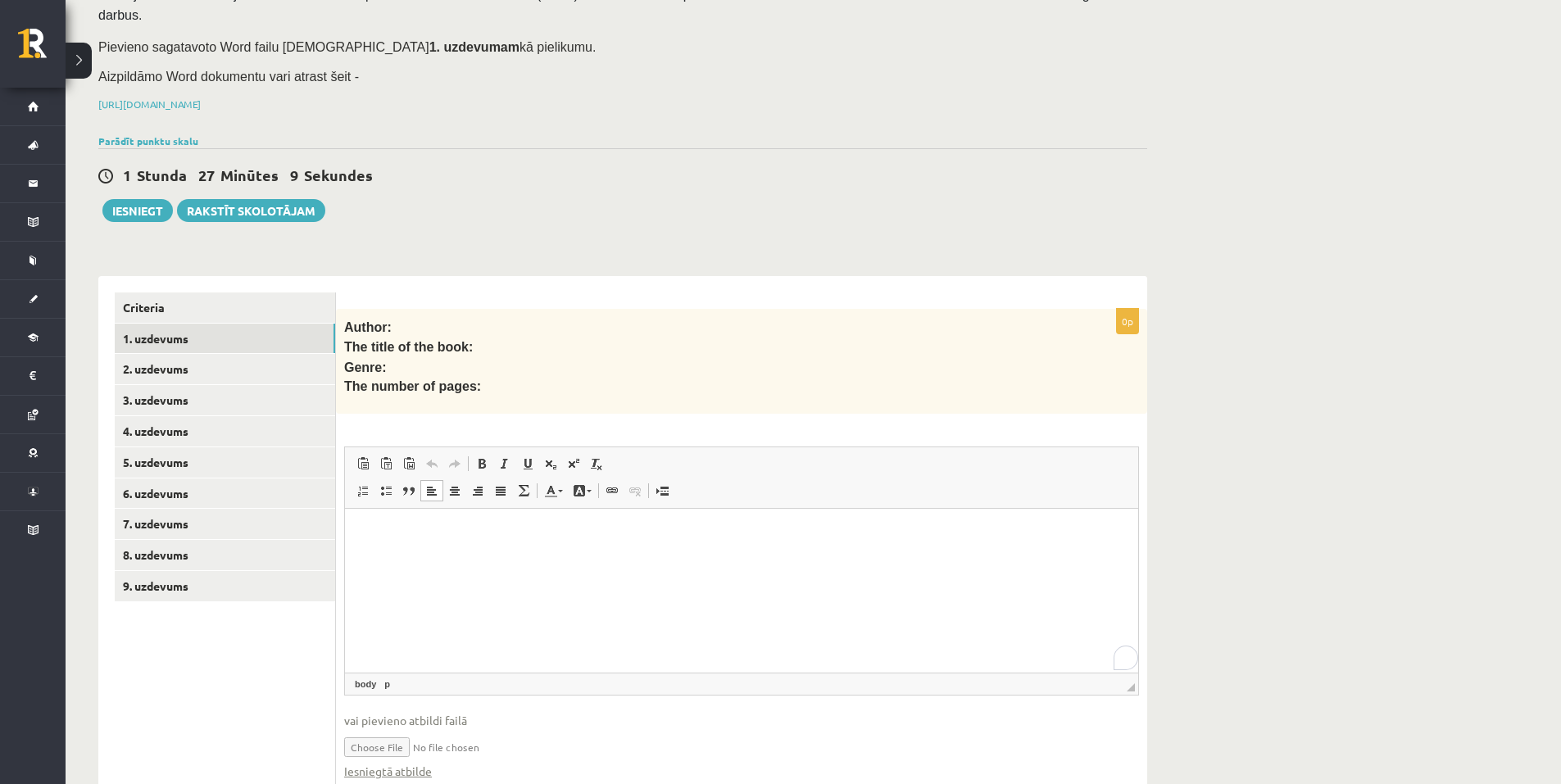
click at [430, 559] on html at bounding box center [741, 534] width 794 height 50
click at [482, 539] on p "*******" at bounding box center [742, 534] width 761 height 17
click at [384, 763] on link "Iesniegtā atbilde" at bounding box center [388, 771] width 88 height 17
click at [136, 199] on button "Iesniegt" at bounding box center [137, 210] width 70 height 23
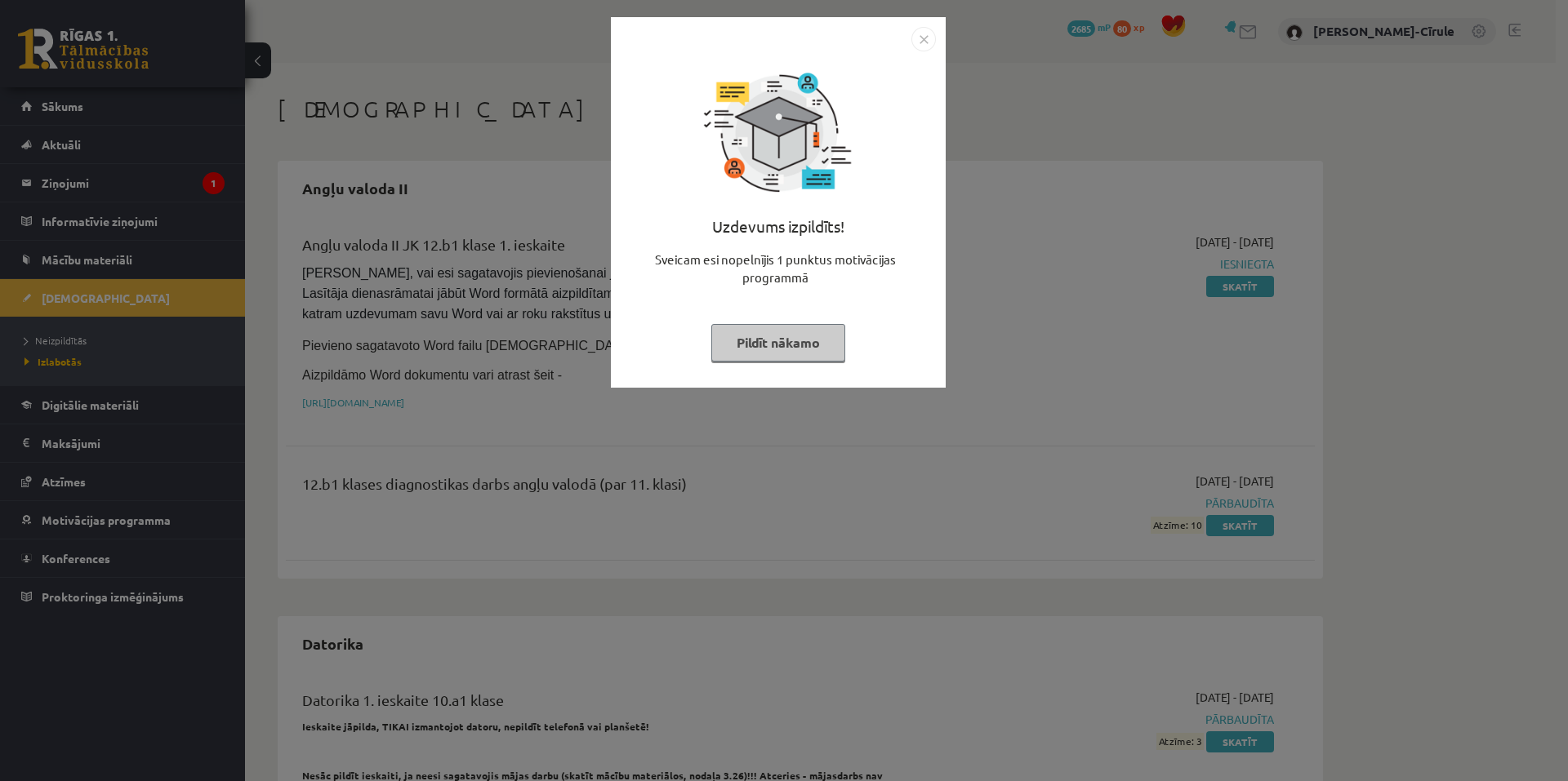
click at [804, 353] on button "Pildīt nākamo" at bounding box center [778, 343] width 134 height 37
